Goal: Navigation & Orientation: Find specific page/section

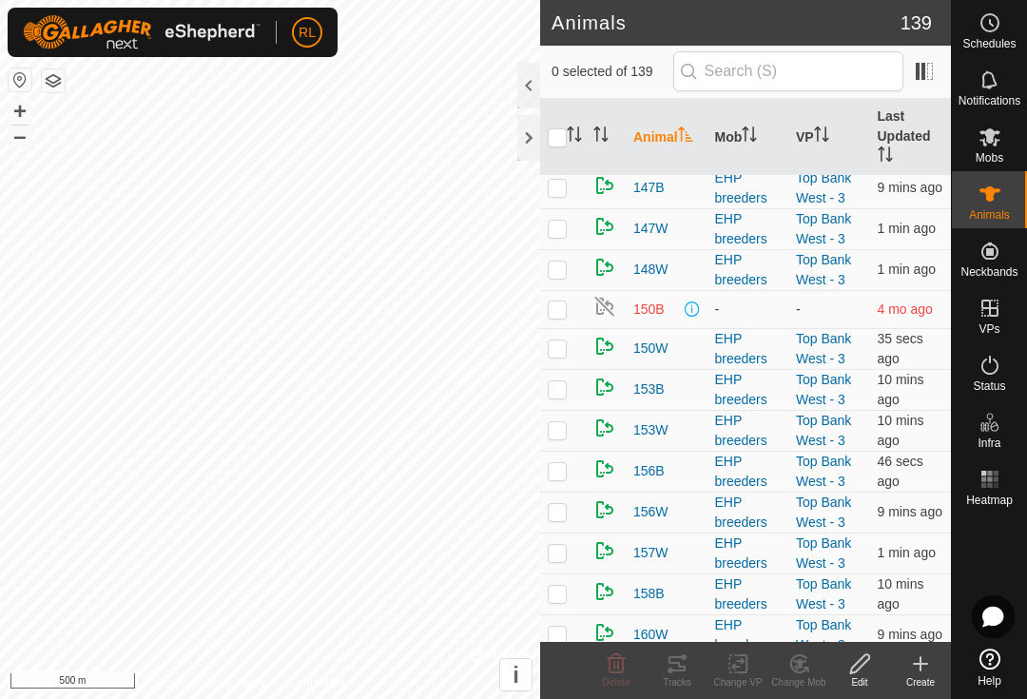
scroll to position [1024, 0]
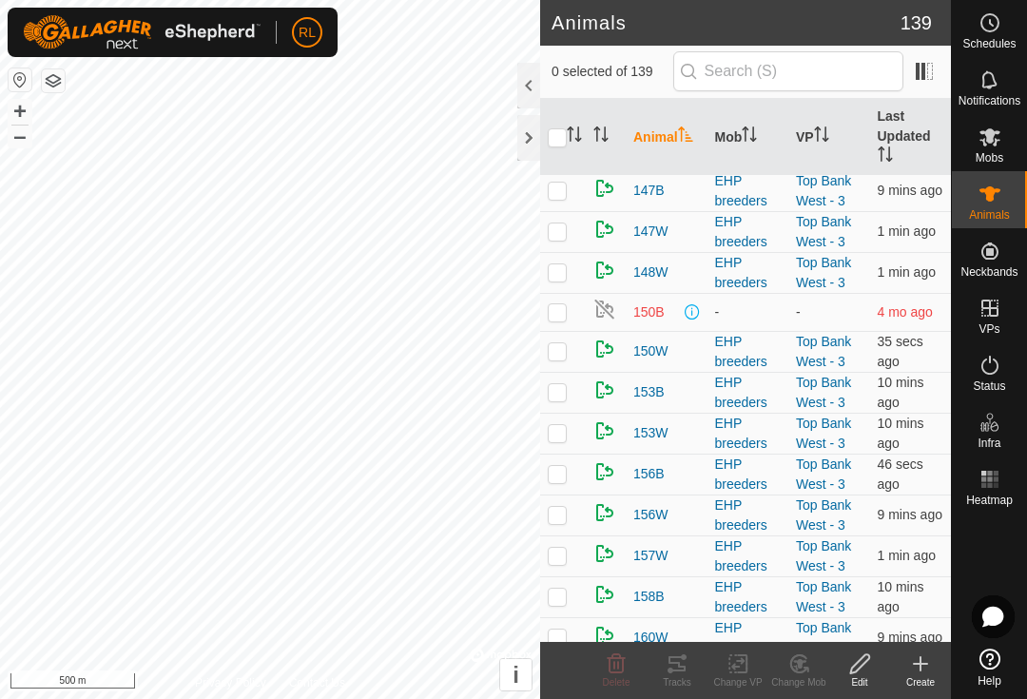
click at [568, 314] on td at bounding box center [563, 312] width 46 height 38
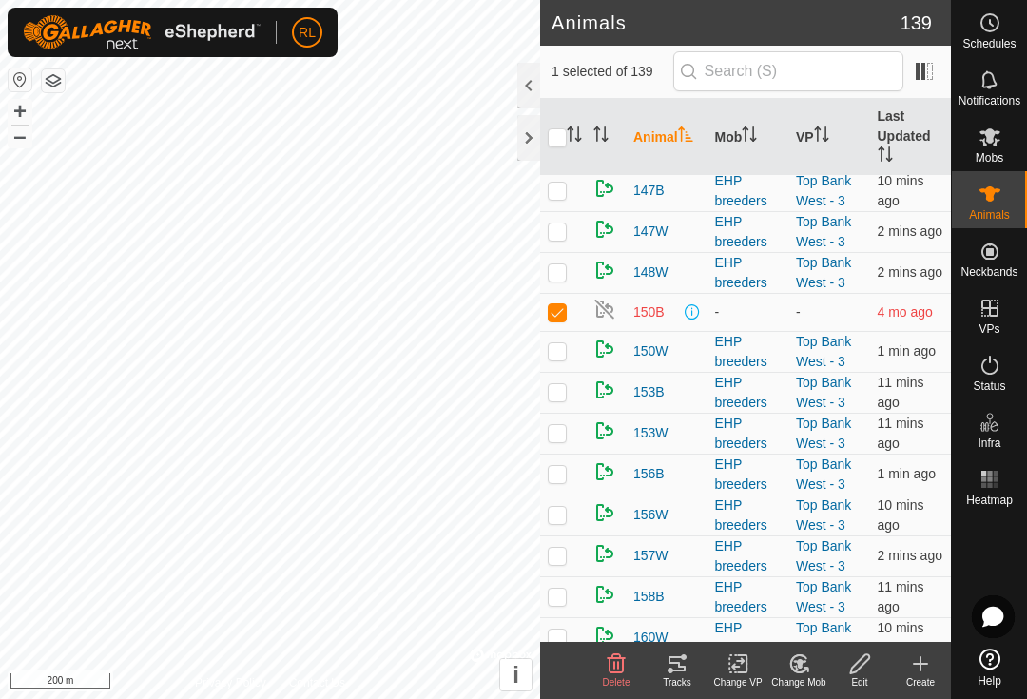
click at [556, 313] on p-checkbox at bounding box center [557, 311] width 19 height 15
checkbox input "false"
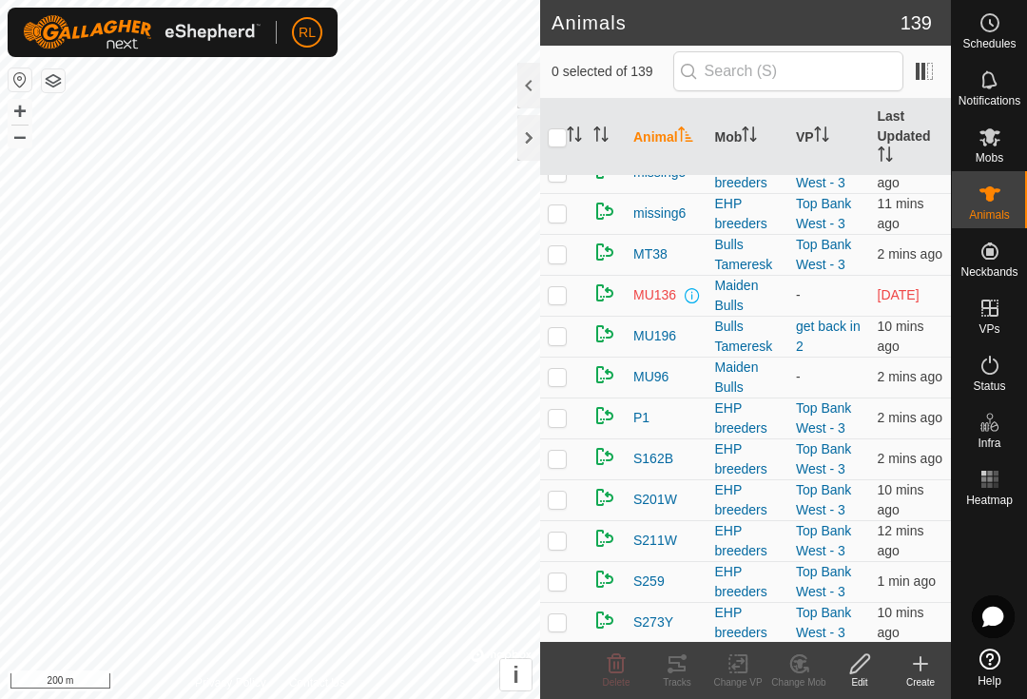
scroll to position [4098, 0]
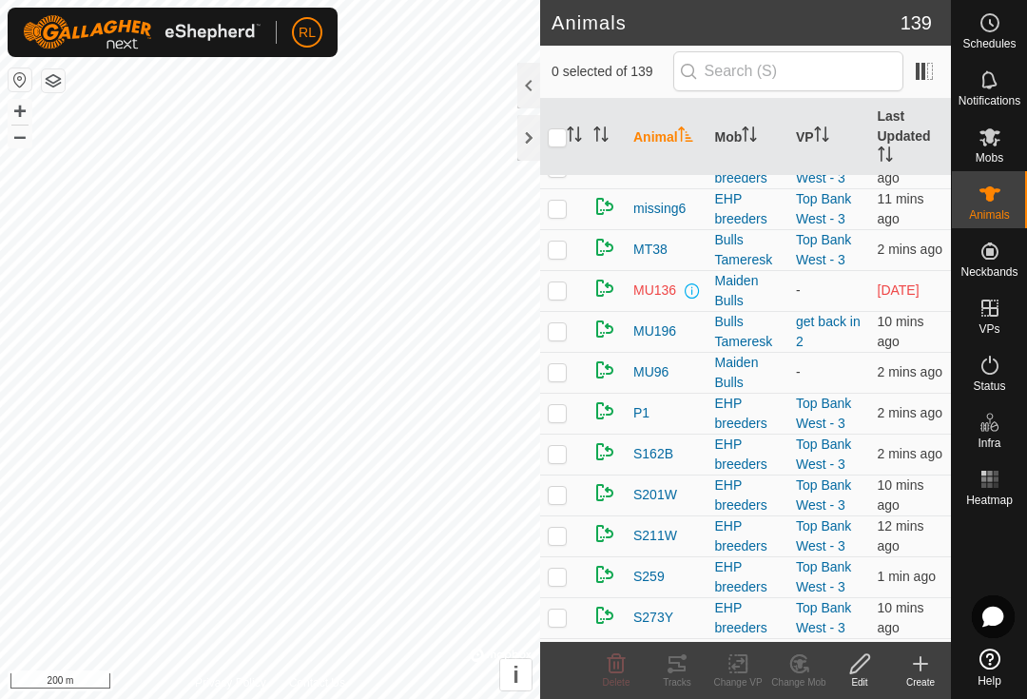
click at [564, 305] on td at bounding box center [563, 290] width 46 height 41
click at [568, 284] on td at bounding box center [563, 290] width 46 height 41
checkbox input "false"
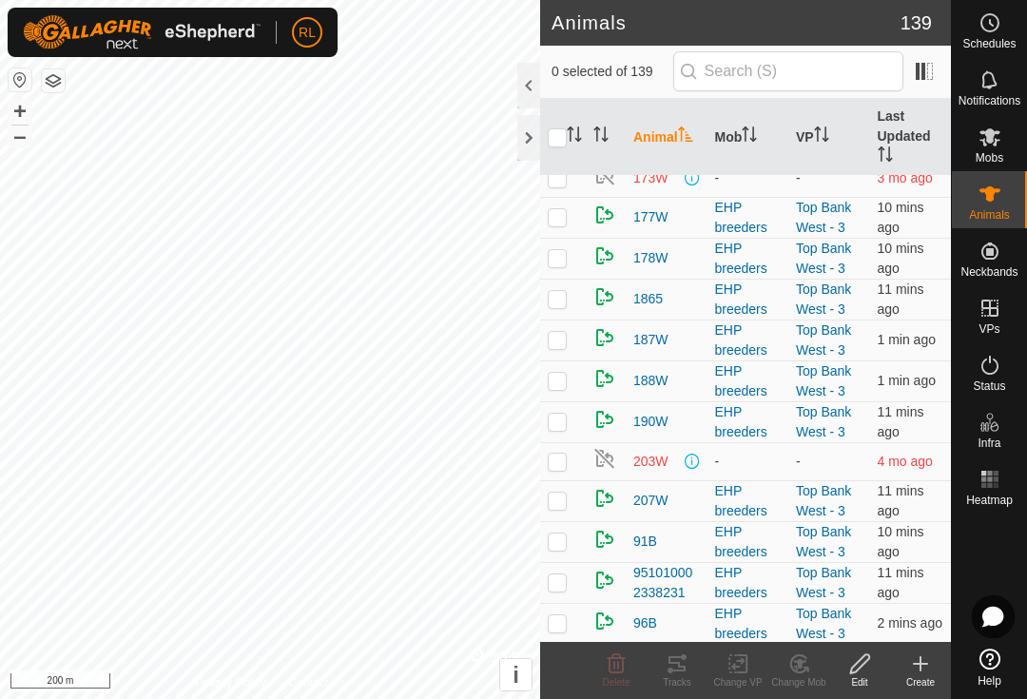
scroll to position [1851, 0]
click at [982, 472] on rect at bounding box center [983, 473] width 5 height 5
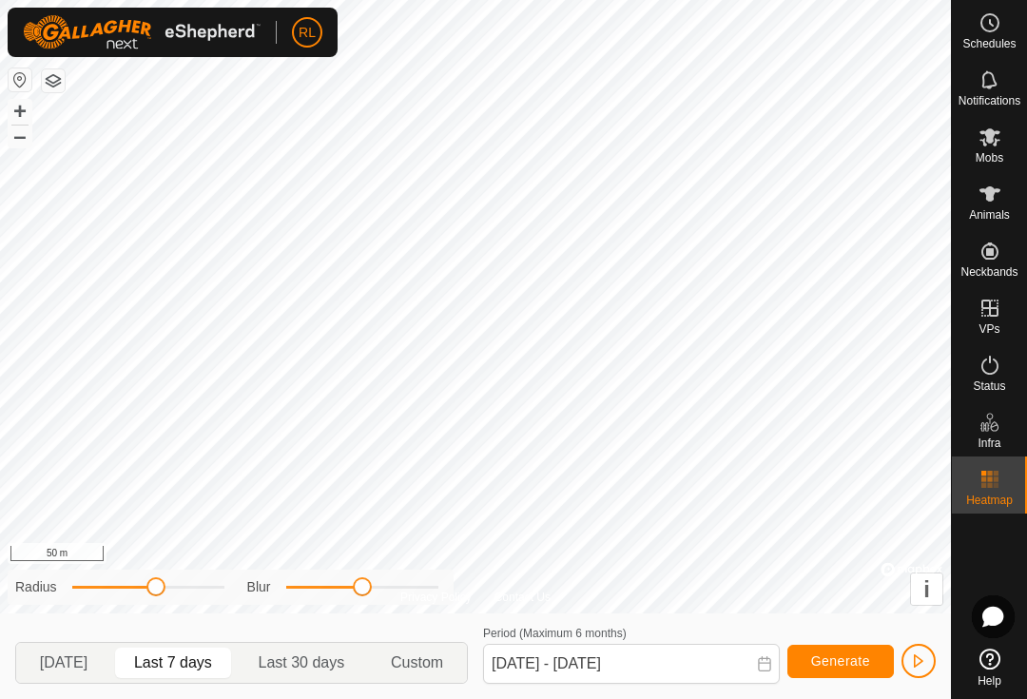
click at [60, 653] on span "[DATE]" at bounding box center [64, 662] width 48 height 23
click at [184, 665] on span "Last 7 days" at bounding box center [173, 662] width 78 height 23
click at [306, 672] on span "Last 30 days" at bounding box center [302, 662] width 87 height 23
click at [194, 656] on span "Last 7 days" at bounding box center [173, 662] width 78 height 23
click at [301, 656] on span "Last 30 days" at bounding box center [302, 662] width 87 height 23
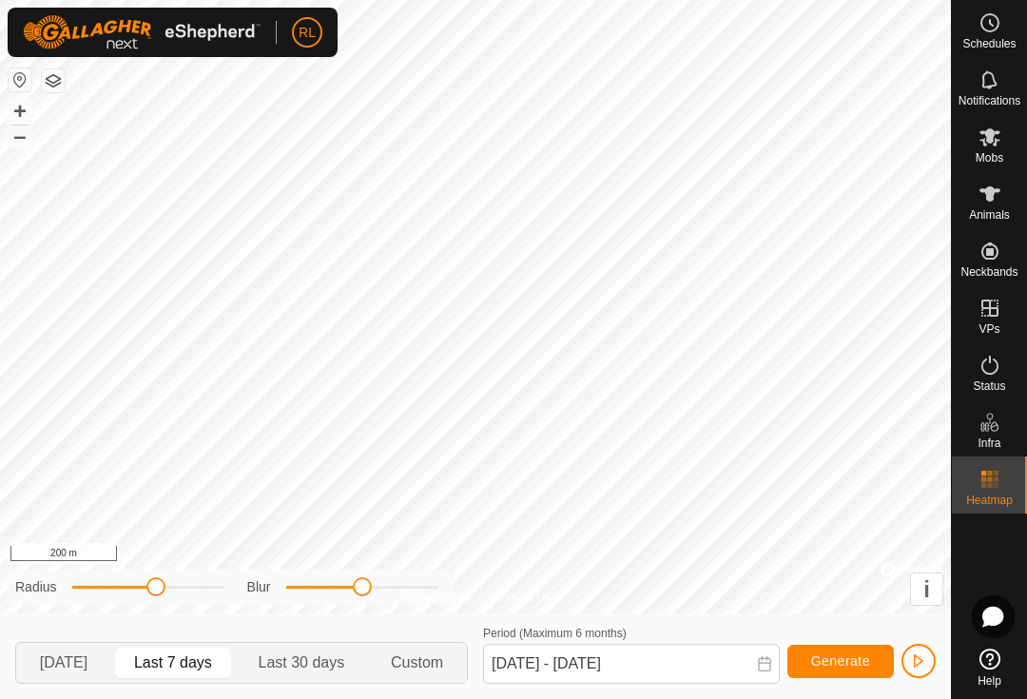
type input "[DATE] - [DATE]"
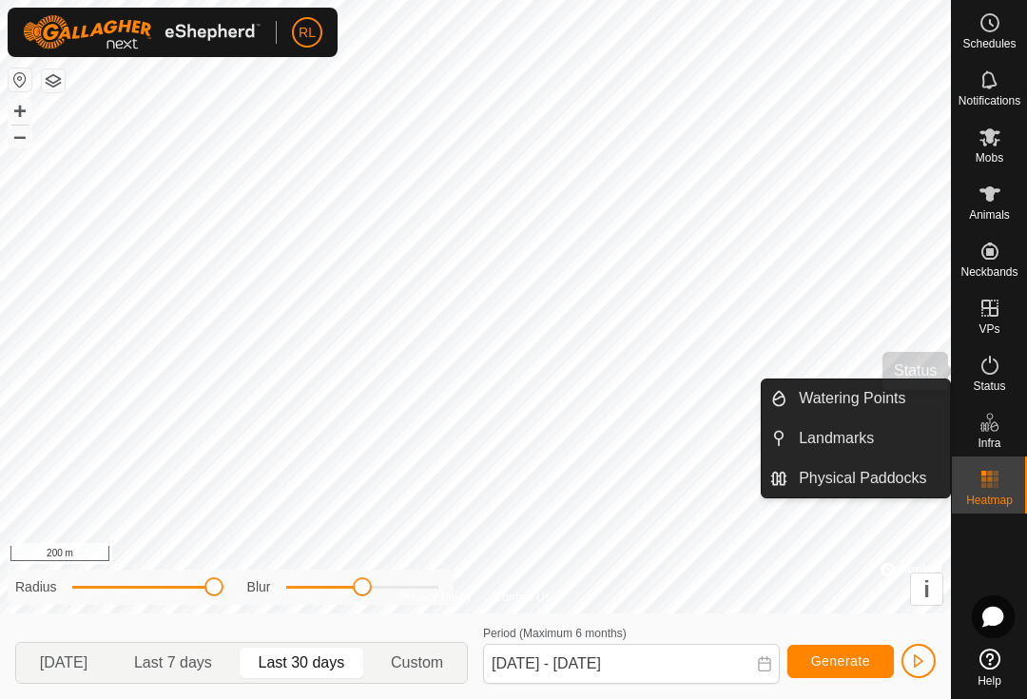
click at [980, 375] on icon at bounding box center [989, 365] width 23 height 23
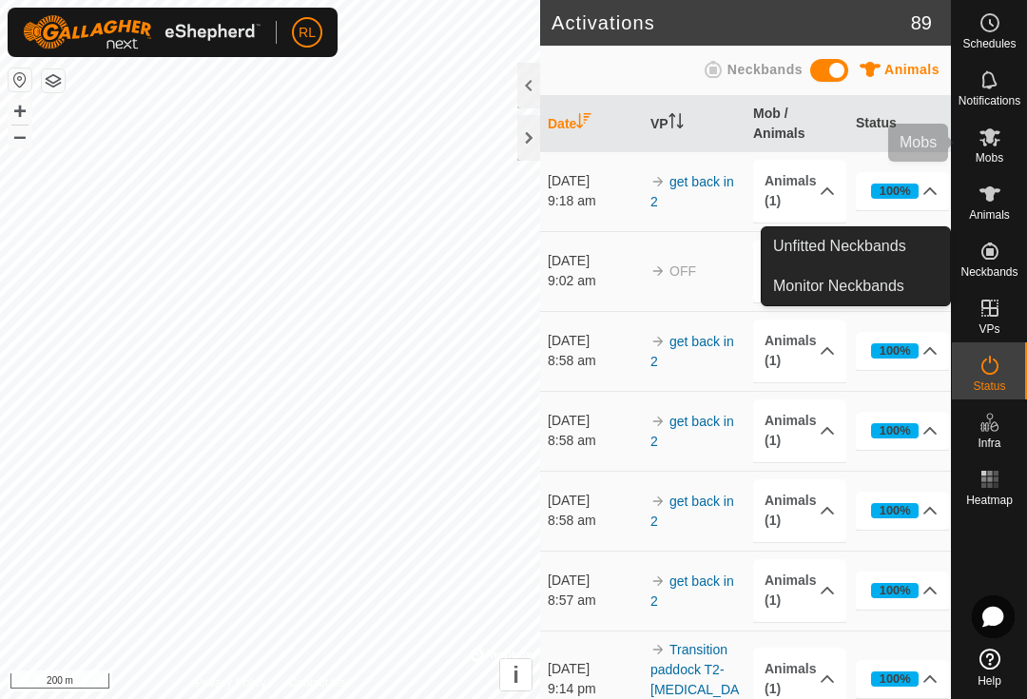
click at [1010, 149] on div "Mobs" at bounding box center [989, 142] width 75 height 57
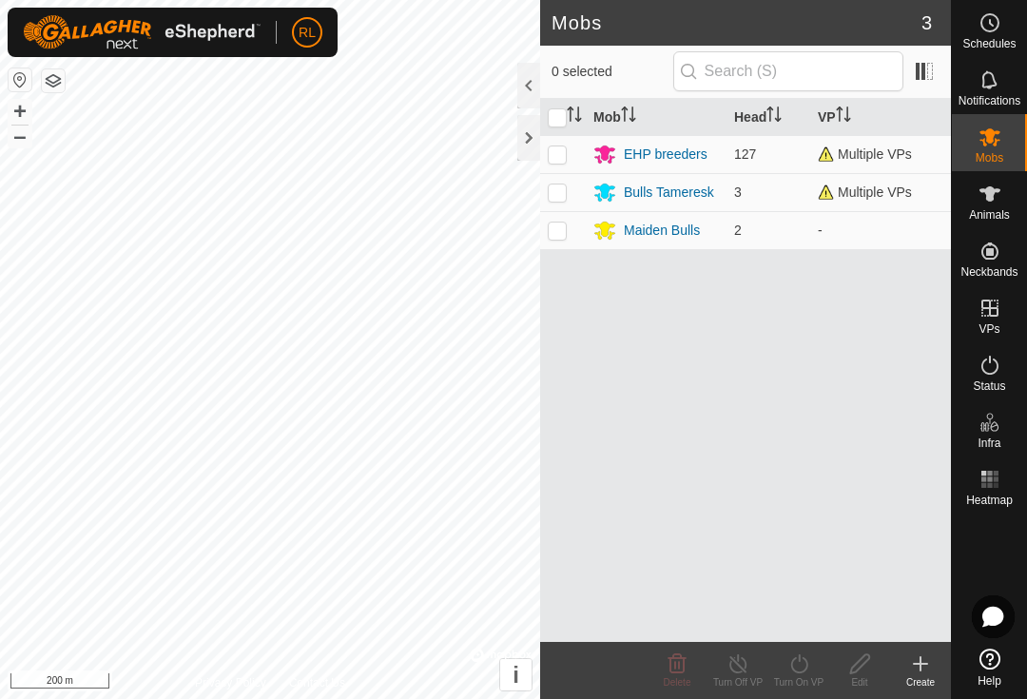
click at [981, 205] on es-animals-svg-icon at bounding box center [990, 194] width 34 height 30
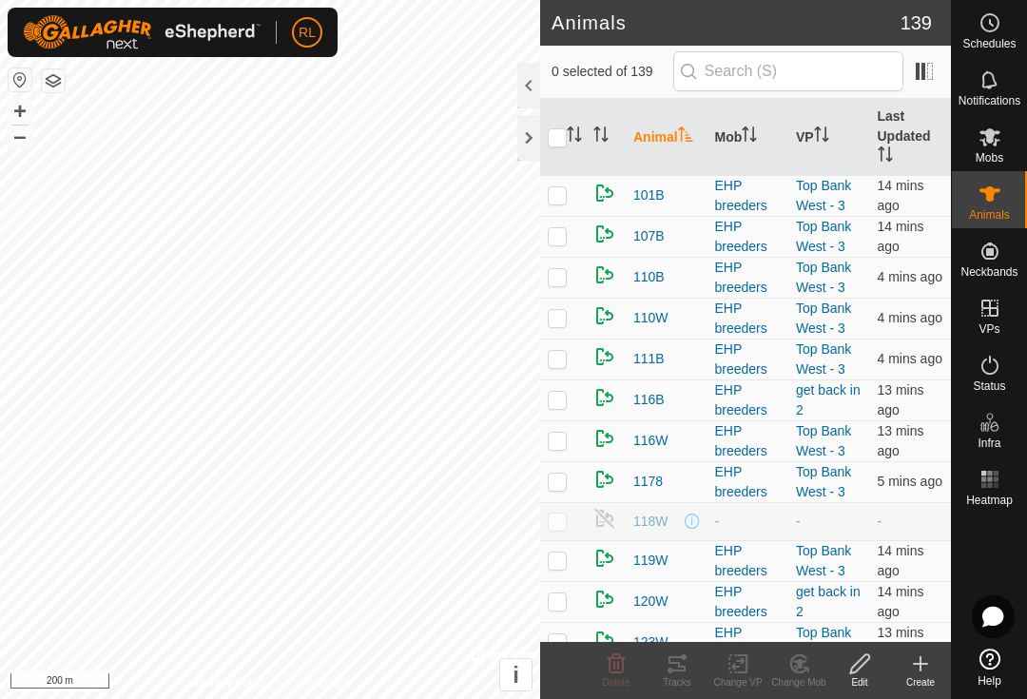
click at [990, 202] on icon at bounding box center [989, 194] width 23 height 23
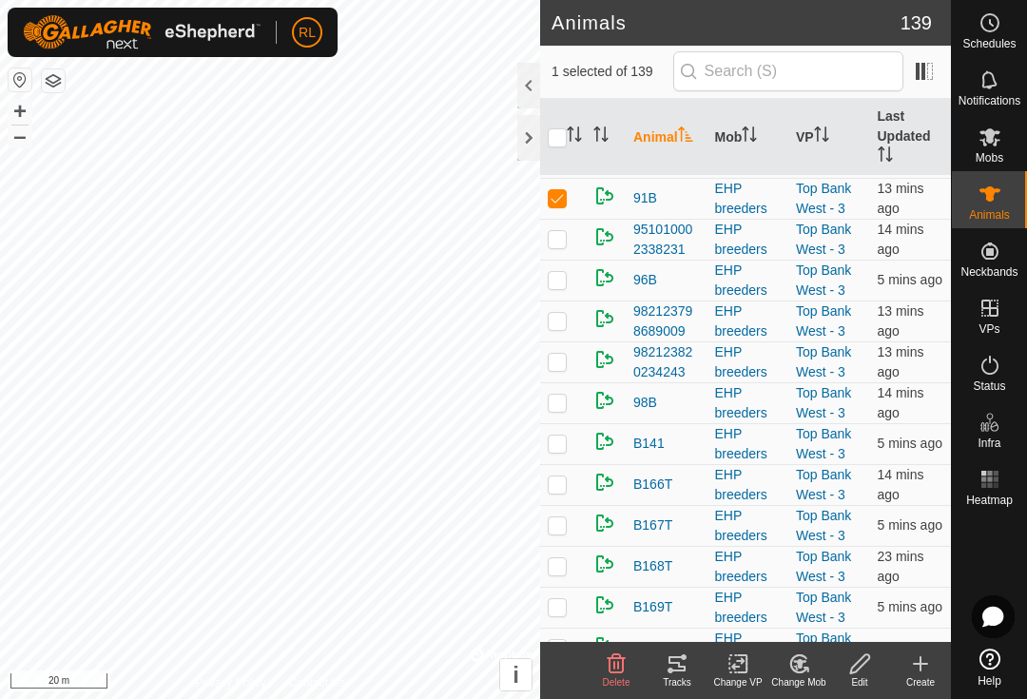
scroll to position [2196, 0]
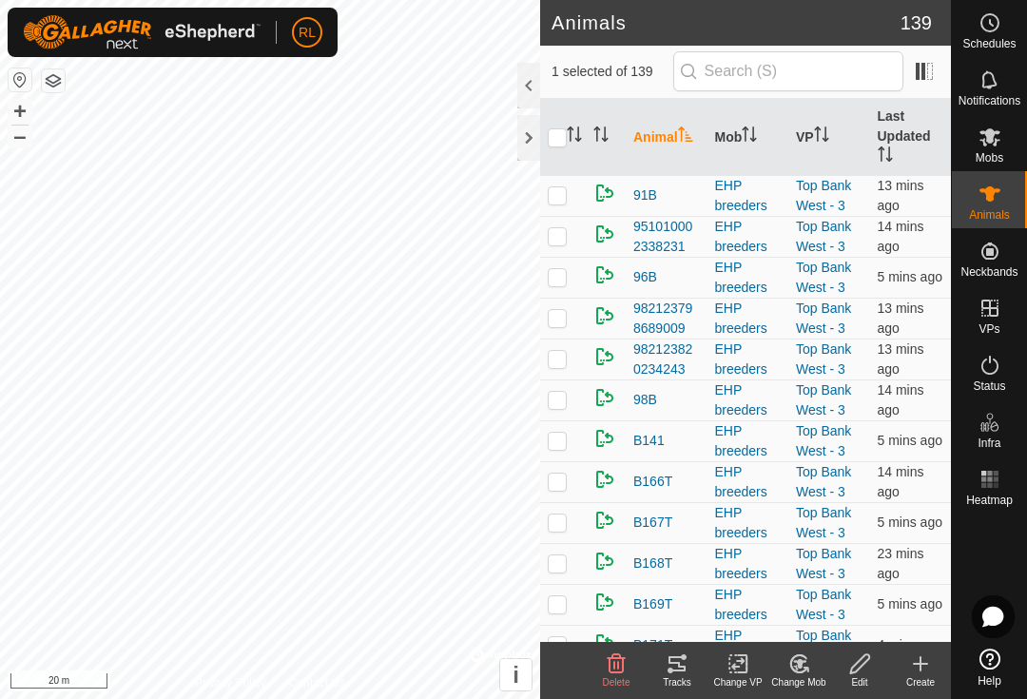
checkbox input "false"
checkbox input "true"
checkbox input "false"
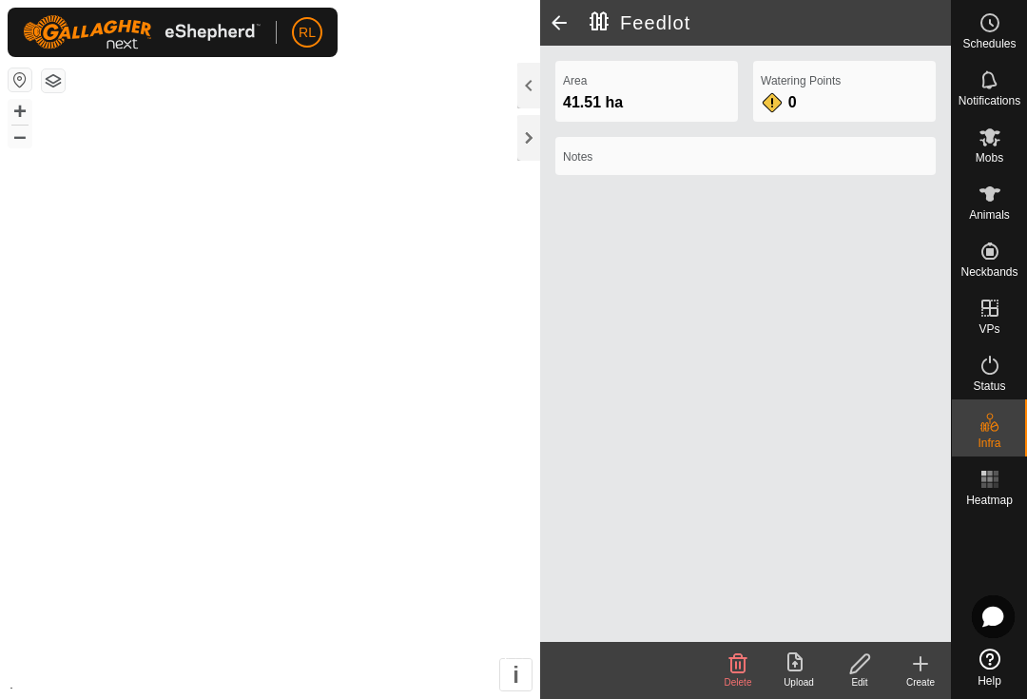
click at [240, 332] on div "+ – ⇧ i" at bounding box center [270, 349] width 540 height 699
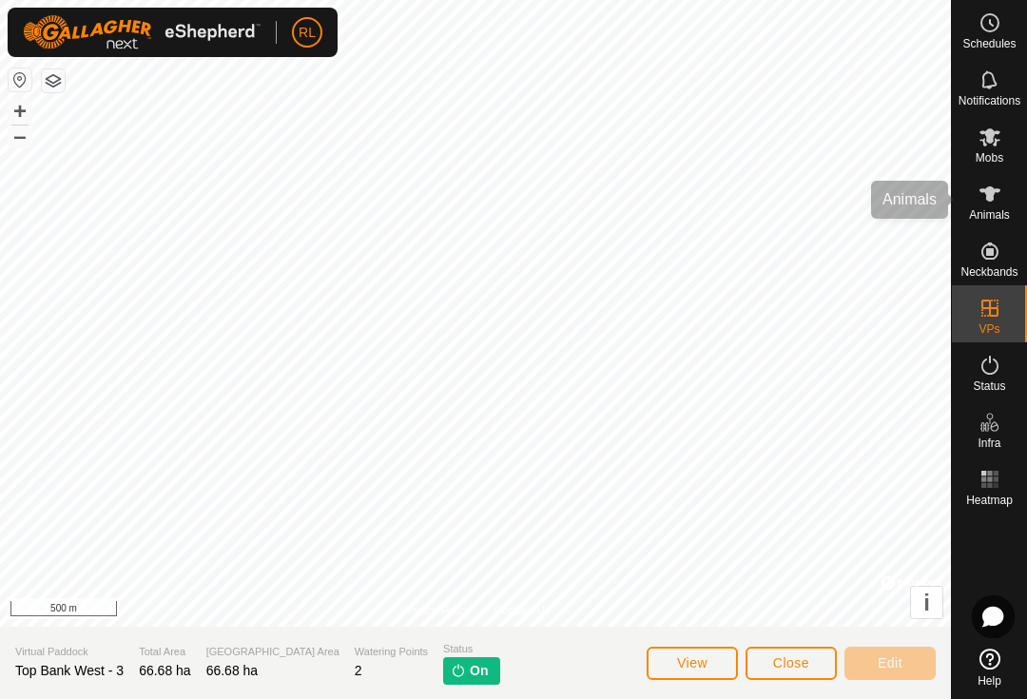
click at [989, 212] on span "Animals" at bounding box center [989, 214] width 41 height 11
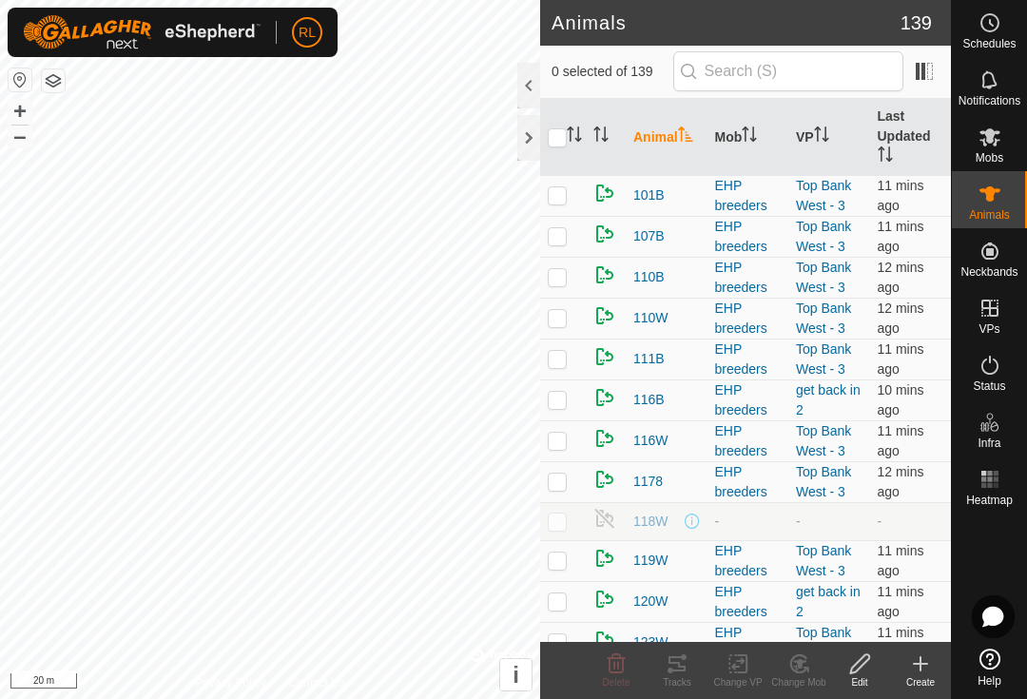
checkbox input "true"
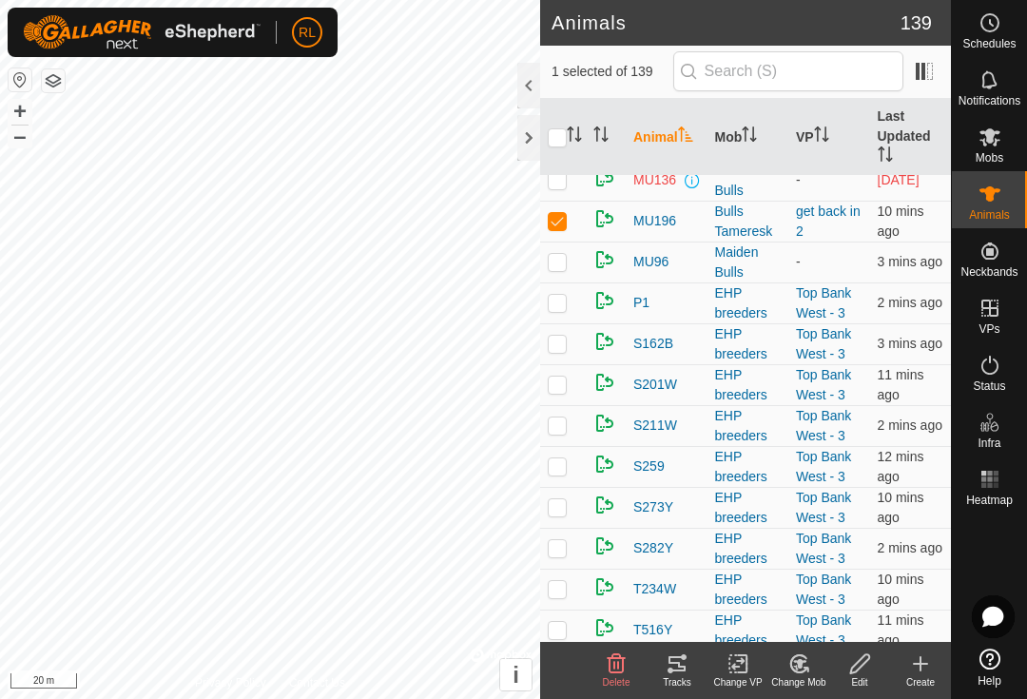
scroll to position [4210, 0]
click at [833, 213] on link "get back in 2" at bounding box center [828, 219] width 65 height 35
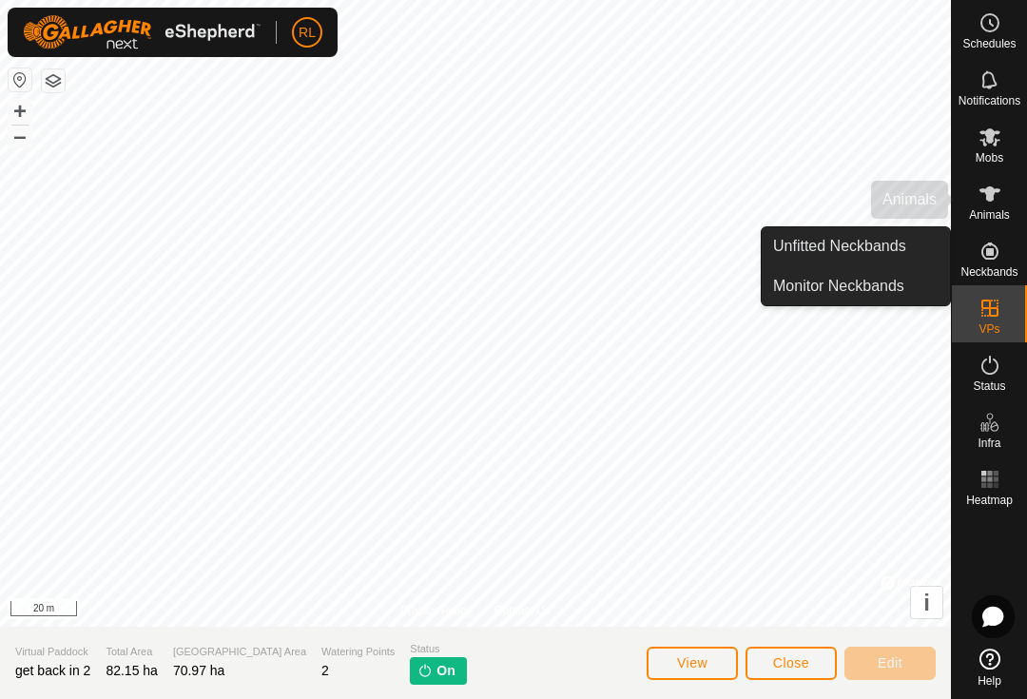
click at [995, 205] on es-animals-svg-icon at bounding box center [990, 194] width 34 height 30
